Goal: Find specific page/section: Find specific page/section

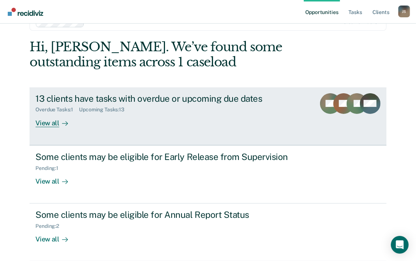
scroll to position [23, 0]
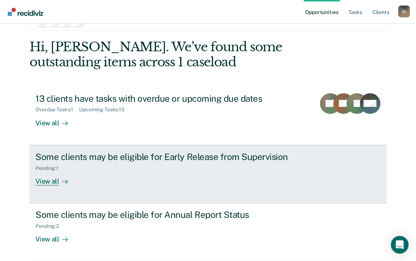
click at [49, 180] on div "View all" at bounding box center [55, 178] width 41 height 14
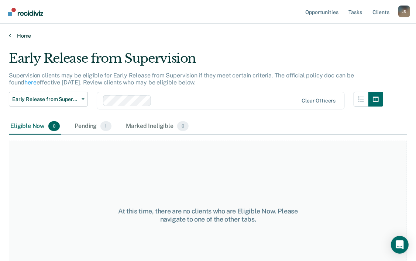
click at [10, 34] on icon at bounding box center [10, 35] width 2 height 6
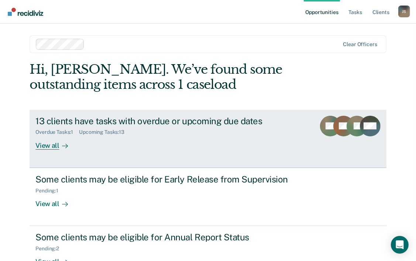
click at [50, 148] on div "View all" at bounding box center [55, 142] width 41 height 14
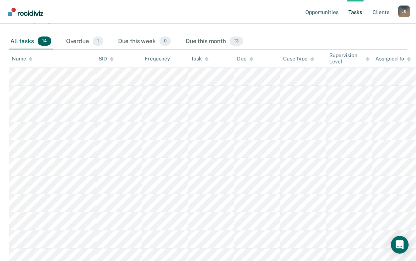
scroll to position [50, 0]
